Goal: Check status: Check status

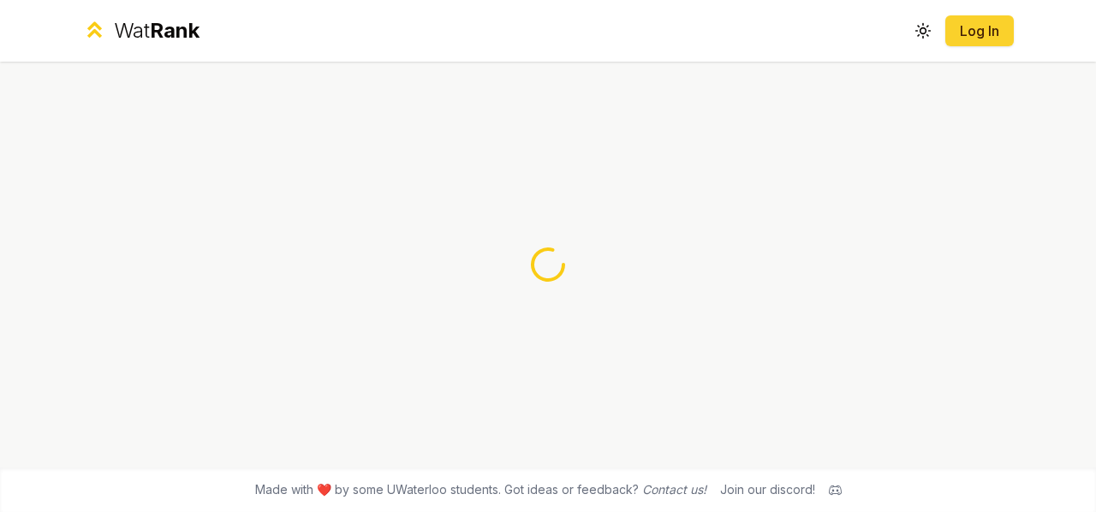
click at [968, 33] on link "Log In" at bounding box center [979, 31] width 41 height 21
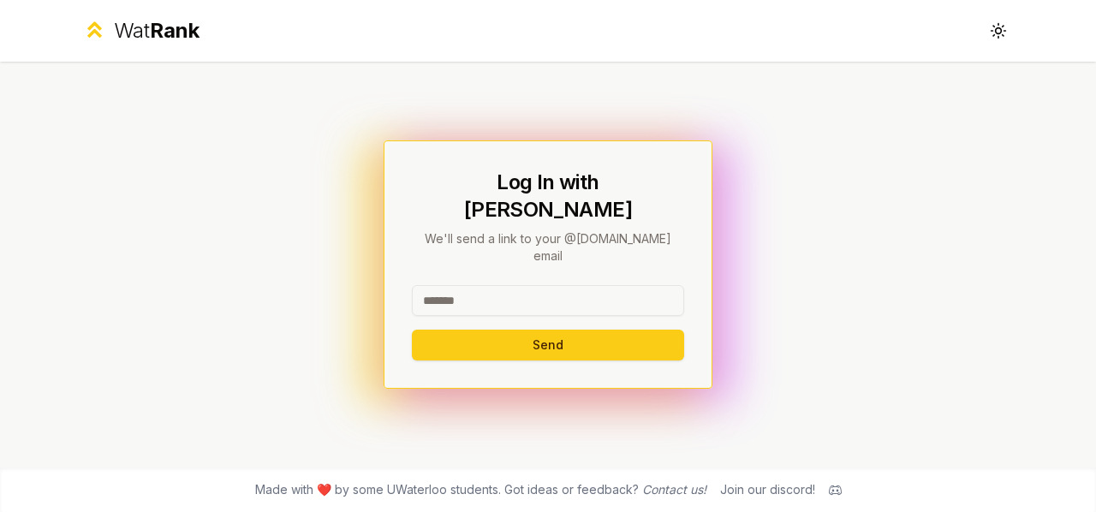
click at [562, 285] on input at bounding box center [548, 300] width 272 height 31
type input "*******"
click at [412, 330] on button "Send" at bounding box center [548, 345] width 272 height 31
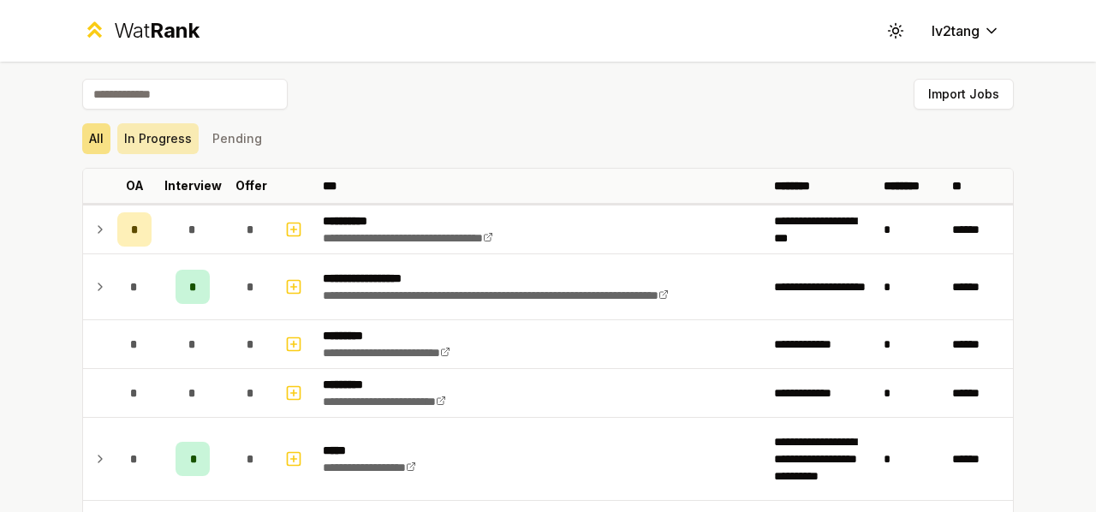
click at [176, 140] on button "In Progress" at bounding box center [157, 138] width 81 height 31
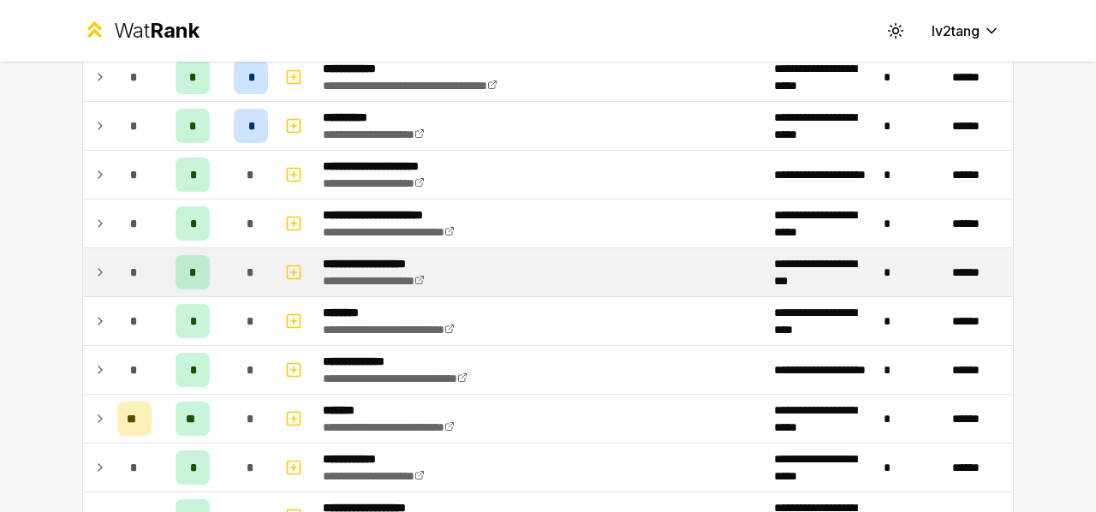
scroll to position [1542, 0]
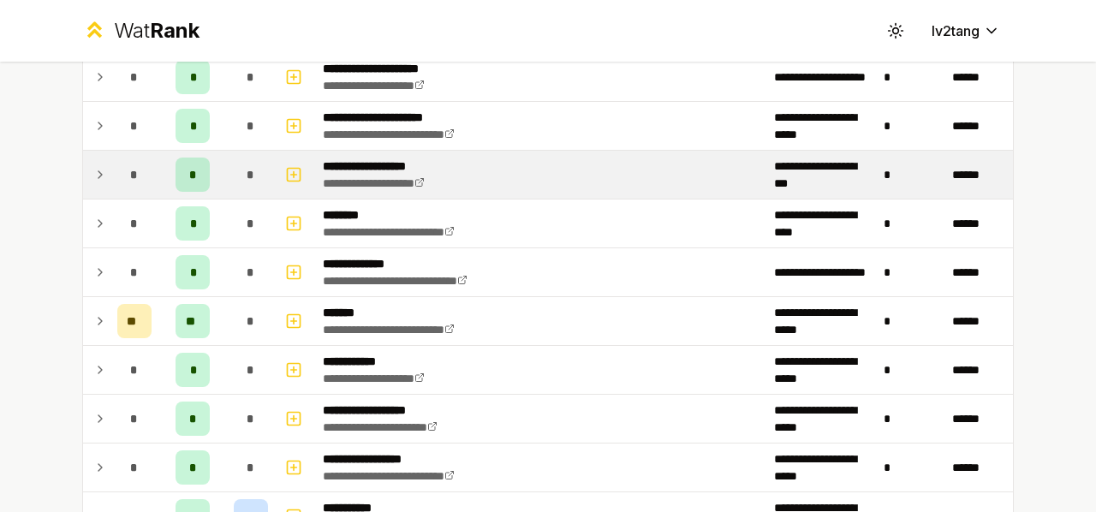
click at [110, 176] on td "*" at bounding box center [134, 175] width 48 height 48
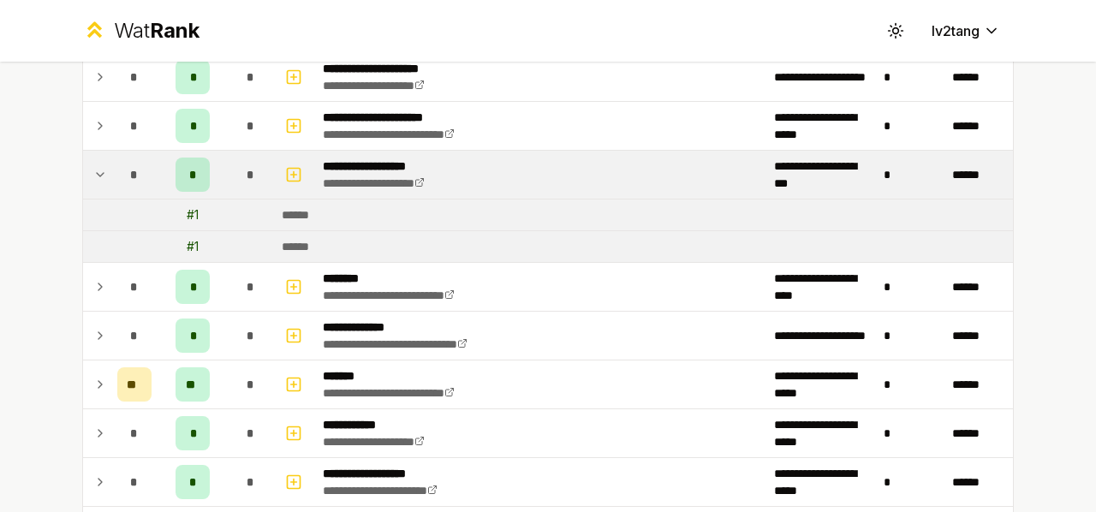
click at [93, 169] on icon at bounding box center [100, 174] width 14 height 21
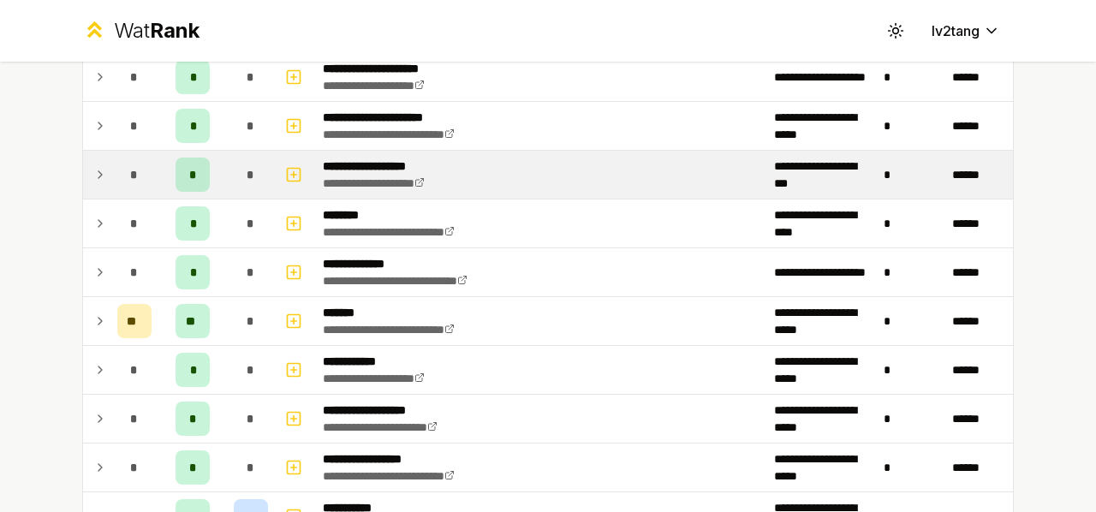
click at [98, 171] on icon at bounding box center [99, 174] width 3 height 7
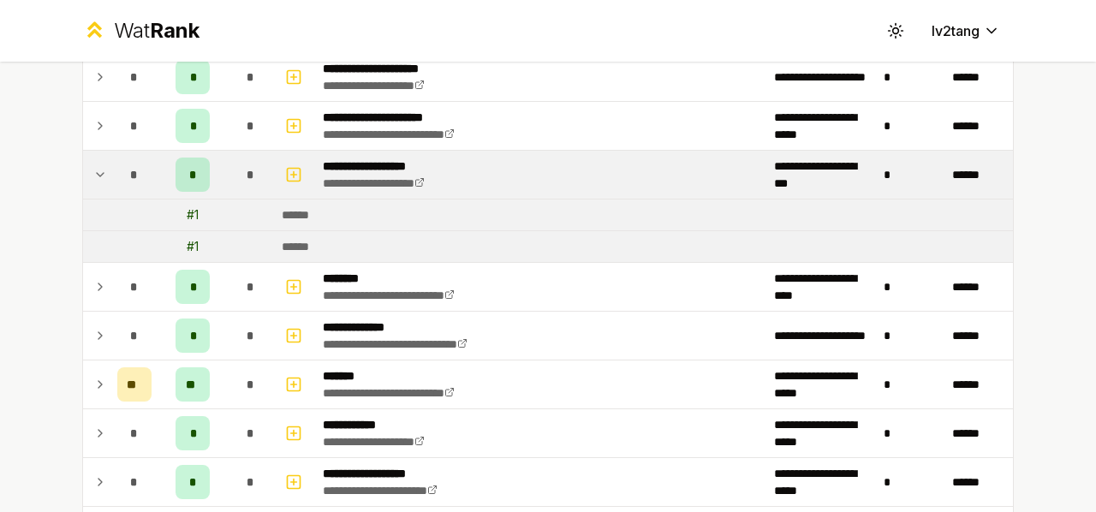
click at [93, 169] on icon at bounding box center [100, 174] width 14 height 21
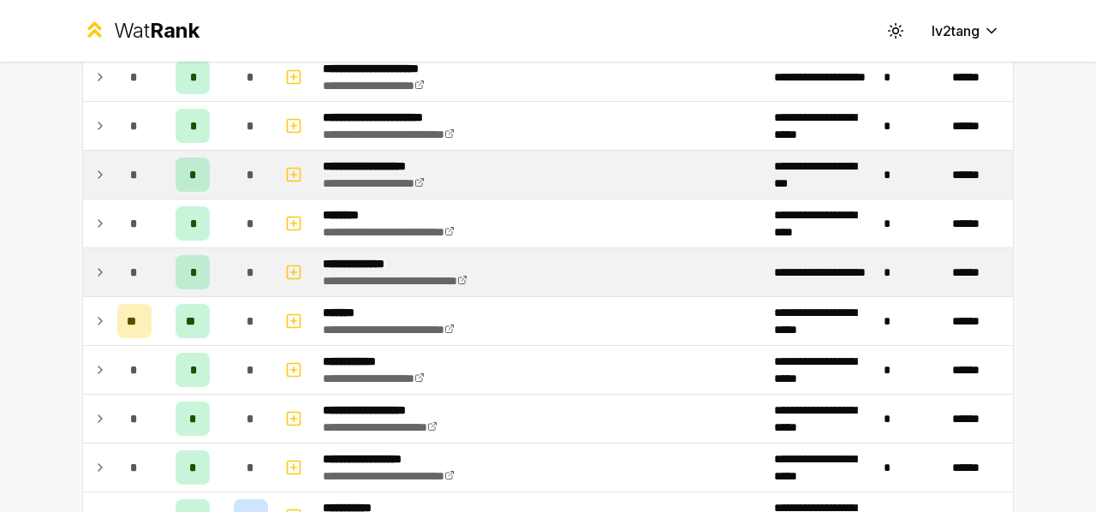
scroll to position [1627, 0]
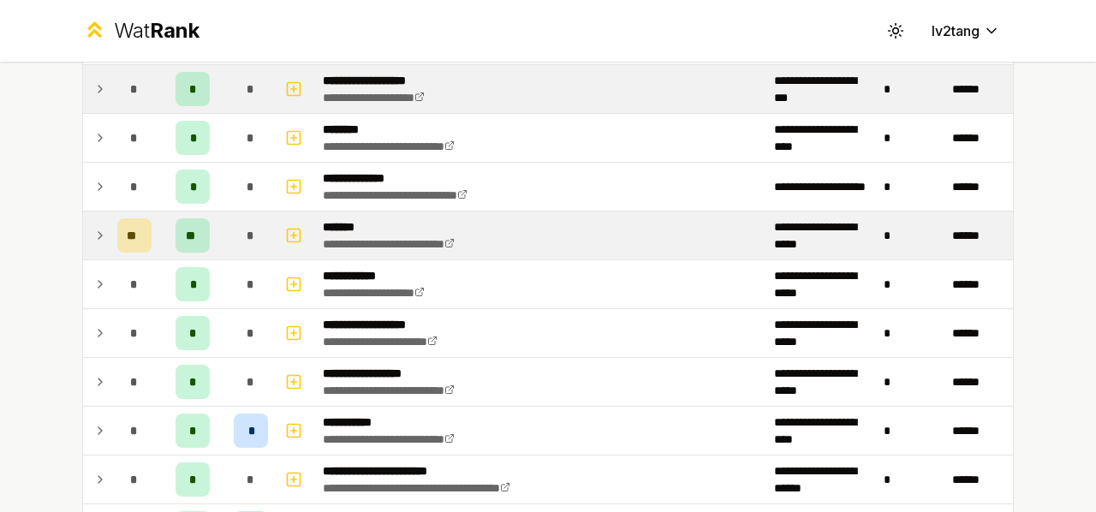
click at [93, 227] on icon at bounding box center [100, 235] width 14 height 21
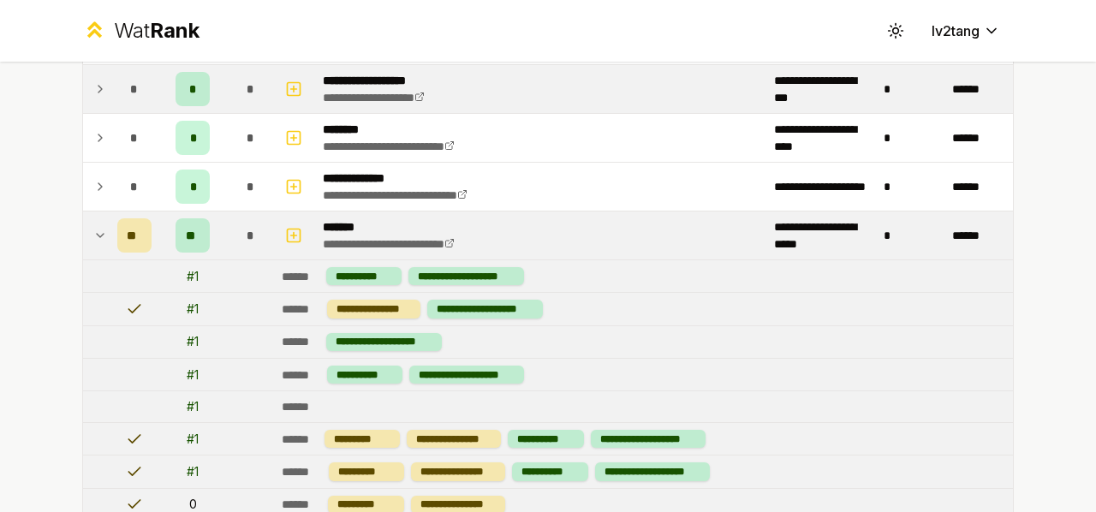
click at [93, 227] on icon at bounding box center [100, 235] width 14 height 21
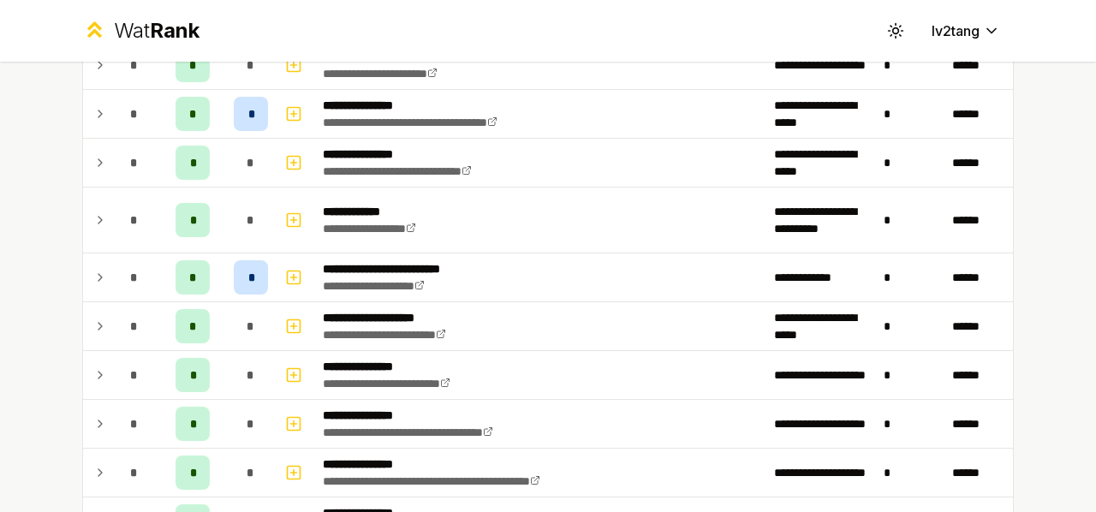
scroll to position [0, 0]
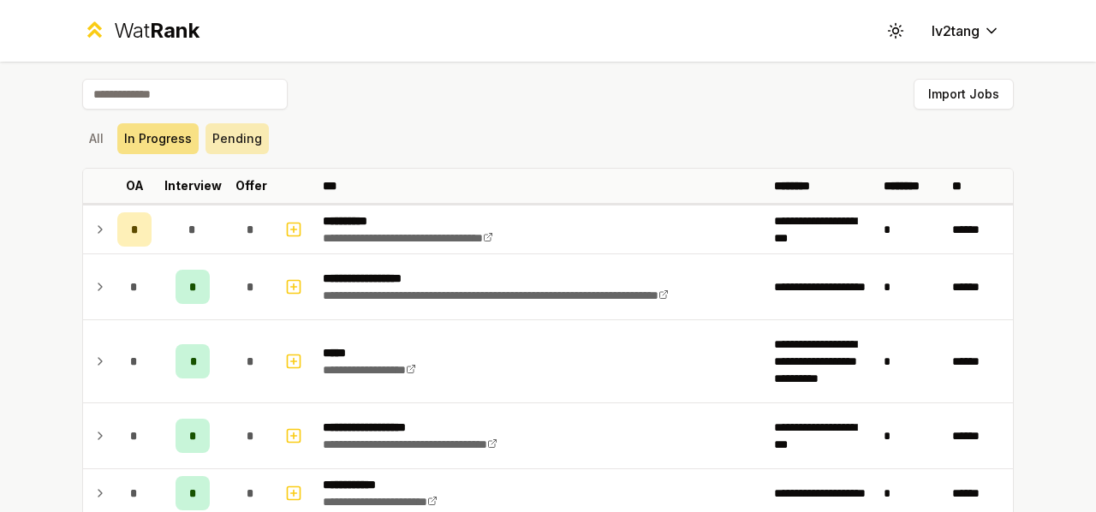
click at [229, 140] on button "Pending" at bounding box center [237, 138] width 63 height 31
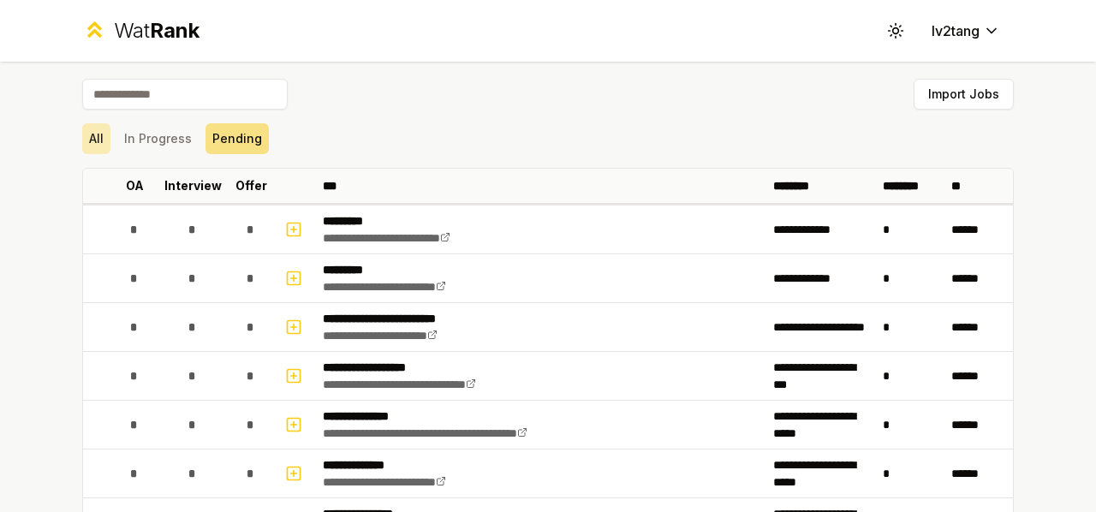
click at [99, 140] on button "All" at bounding box center [96, 138] width 28 height 31
